Goal: Answer question/provide support: Share knowledge or assist other users

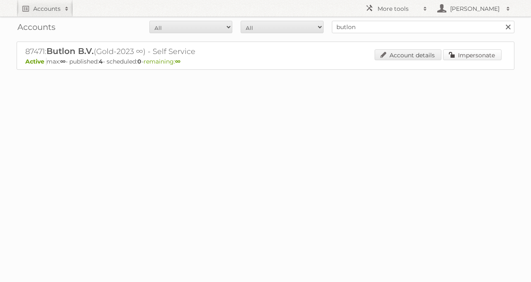
click at [477, 56] on link "Impersonate" at bounding box center [472, 54] width 58 height 11
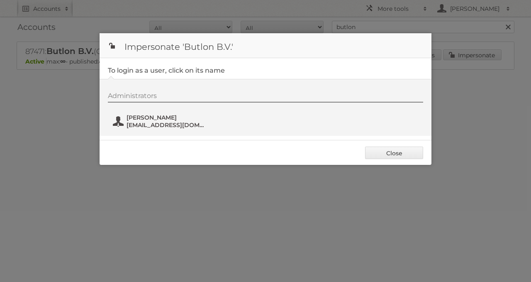
click at [163, 119] on span "Alessio Pinna" at bounding box center [166, 117] width 80 height 7
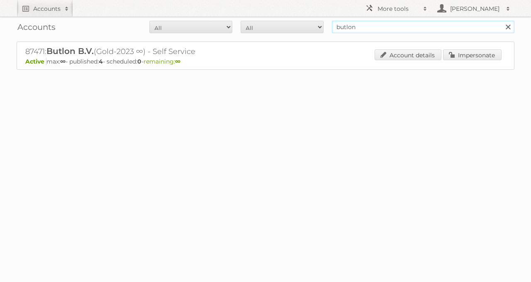
drag, startPoint x: 372, startPoint y: 26, endPoint x: 279, endPoint y: 38, distance: 94.4
click at [286, 37] on div "Accounts All Active Expired Pending All Paid Trials Self service butlon Search" at bounding box center [266, 27] width 498 height 21
type input "happyland"
click at [501, 21] on input "Search" at bounding box center [507, 27] width 12 height 12
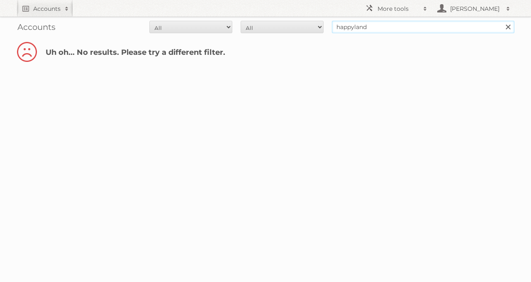
drag, startPoint x: 367, startPoint y: 28, endPoint x: 302, endPoint y: 22, distance: 64.5
click at [302, 23] on form "All Active Expired Pending All Paid Trials Self service happyland Search" at bounding box center [266, 27] width 498 height 12
paste input "86471"
type input "86471"
click at [501, 21] on input "Search" at bounding box center [507, 27] width 12 height 12
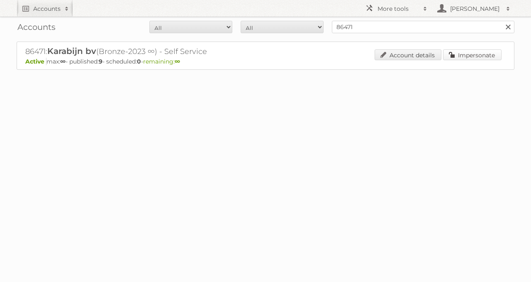
click at [462, 54] on link "Impersonate" at bounding box center [472, 54] width 58 height 11
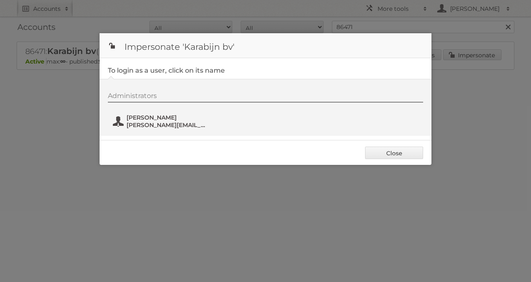
click at [180, 123] on span "frank@karabijn.be" at bounding box center [166, 124] width 80 height 7
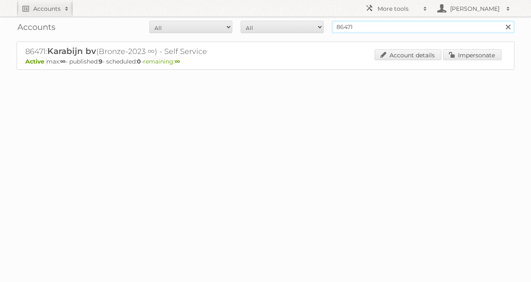
drag, startPoint x: 393, startPoint y: 21, endPoint x: 300, endPoint y: 27, distance: 93.1
click at [316, 28] on form "All Active Expired Pending All Paid Trials Self service 86471 Search" at bounding box center [266, 27] width 498 height 12
type input "delhaize"
click at [501, 21] on input "Search" at bounding box center [507, 27] width 12 height 12
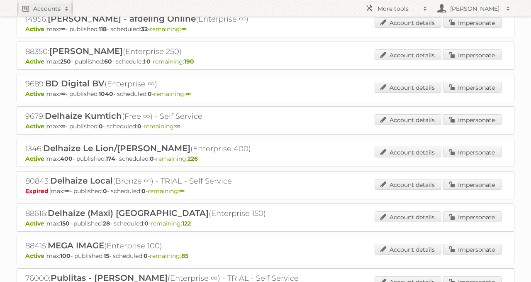
scroll to position [163, 0]
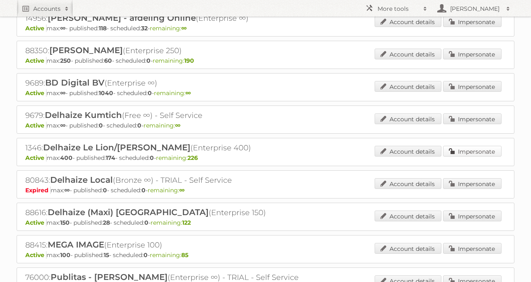
click at [475, 146] on link "Impersonate" at bounding box center [472, 151] width 58 height 11
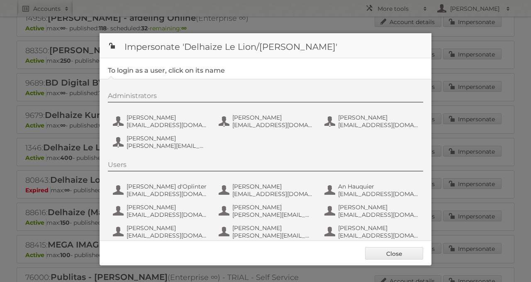
click at [150, 132] on div "Administrators [PERSON_NAME] [PERSON_NAME][EMAIL_ADDRESS][DOMAIN_NAME] Kostas k…" at bounding box center [269, 122] width 323 height 61
click at [145, 127] on span "cvicenteruiz@delhaize.be" at bounding box center [166, 124] width 80 height 7
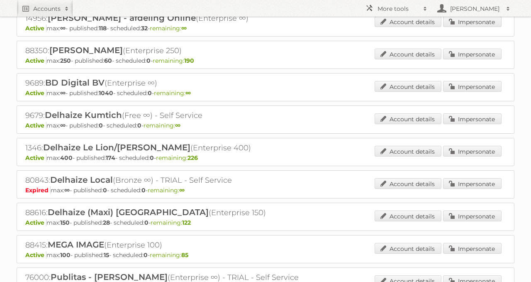
scroll to position [0, 0]
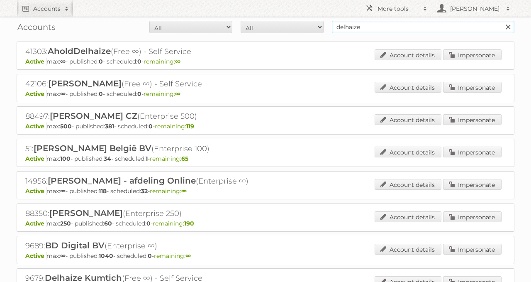
drag, startPoint x: 362, startPoint y: 28, endPoint x: 310, endPoint y: 29, distance: 51.9
click at [322, 28] on form "All Active Expired Pending All Paid Trials Self service delhaize Search" at bounding box center [266, 27] width 498 height 12
type input "prik & tik"
click at [501, 21] on input "Search" at bounding box center [507, 27] width 12 height 12
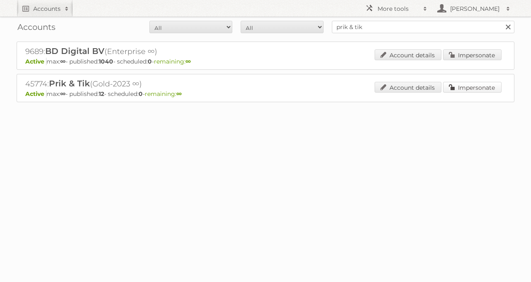
click at [453, 88] on link "Impersonate" at bounding box center [472, 87] width 58 height 11
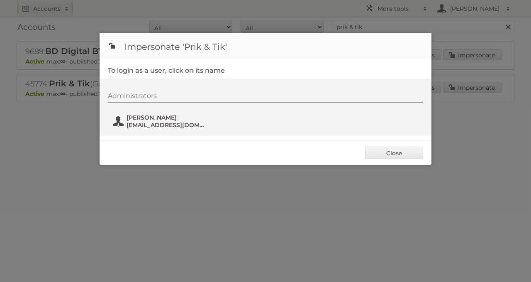
click at [166, 116] on span "[PERSON_NAME]" at bounding box center [166, 117] width 80 height 7
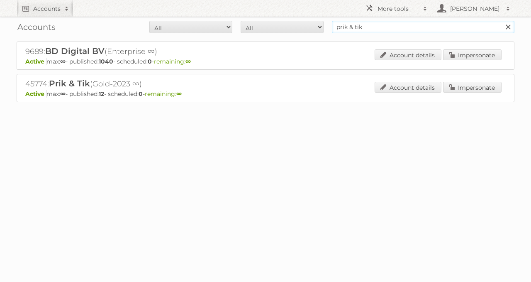
drag, startPoint x: 384, startPoint y: 23, endPoint x: 226, endPoint y: 44, distance: 159.8
click at [244, 40] on div "Accounts All Active Expired Pending All Paid Trials Self service prik & tik Sea…" at bounding box center [265, 71] width 531 height 143
type input "habufa meubelen"
click at [501, 21] on input "Search" at bounding box center [507, 27] width 12 height 12
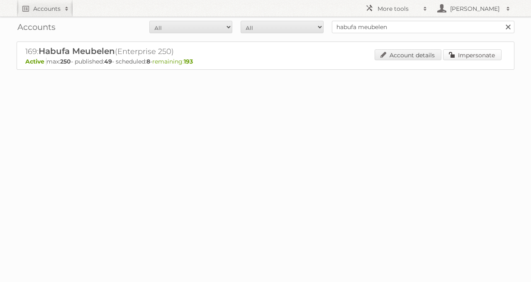
click at [457, 54] on link "Impersonate" at bounding box center [472, 54] width 58 height 11
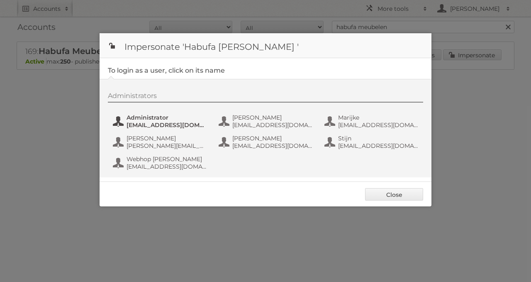
click at [166, 121] on button "Administrator [EMAIL_ADDRESS][DOMAIN_NAME]" at bounding box center [160, 121] width 97 height 17
